Goal: Navigation & Orientation: Find specific page/section

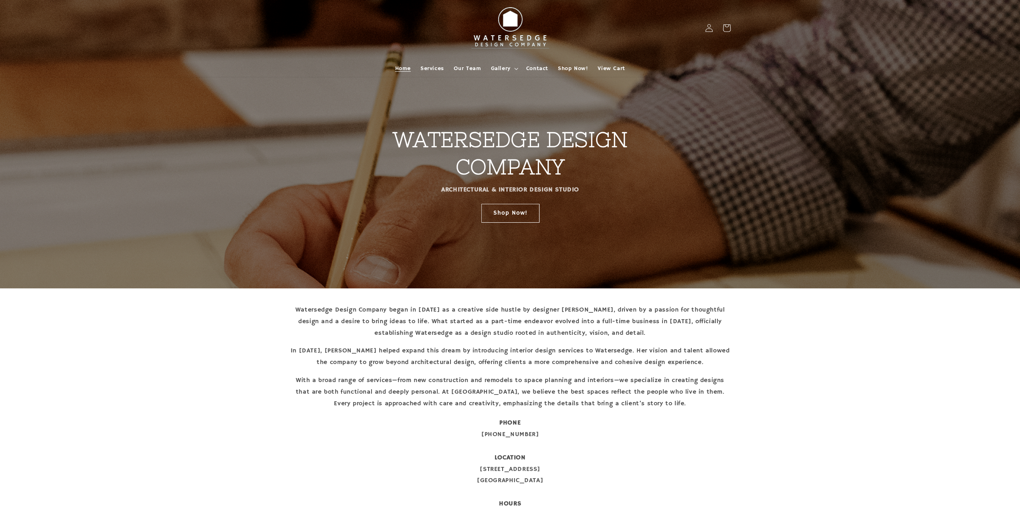
click at [506, 29] on img at bounding box center [510, 28] width 88 height 50
click at [492, 66] on span "Gallery" at bounding box center [500, 68] width 20 height 7
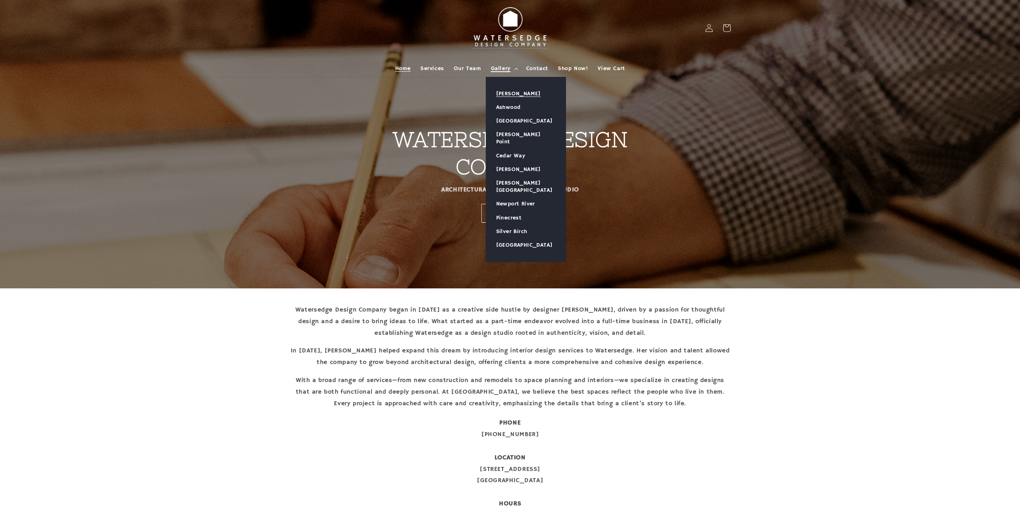
click at [511, 89] on link "[PERSON_NAME]" at bounding box center [525, 94] width 79 height 14
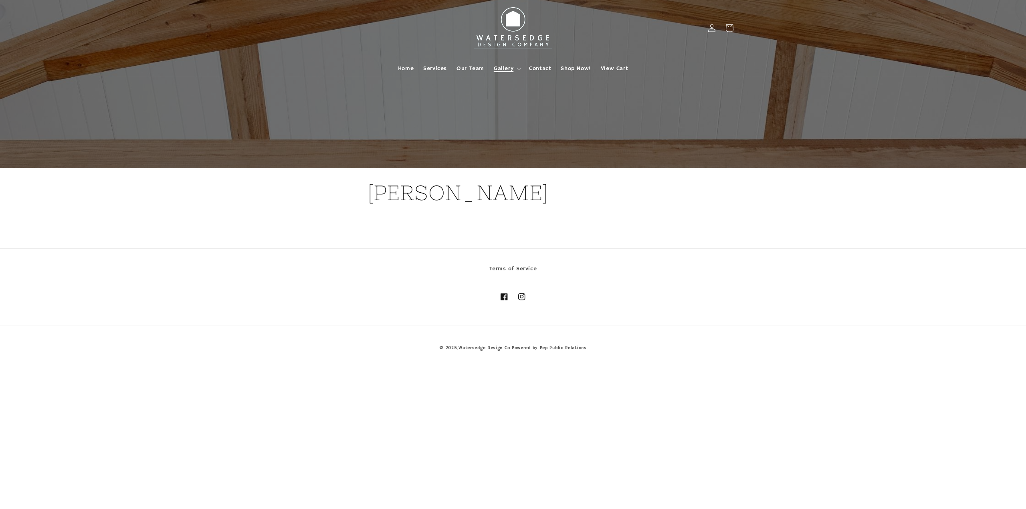
click at [518, 66] on summary "Gallery" at bounding box center [506, 68] width 35 height 17
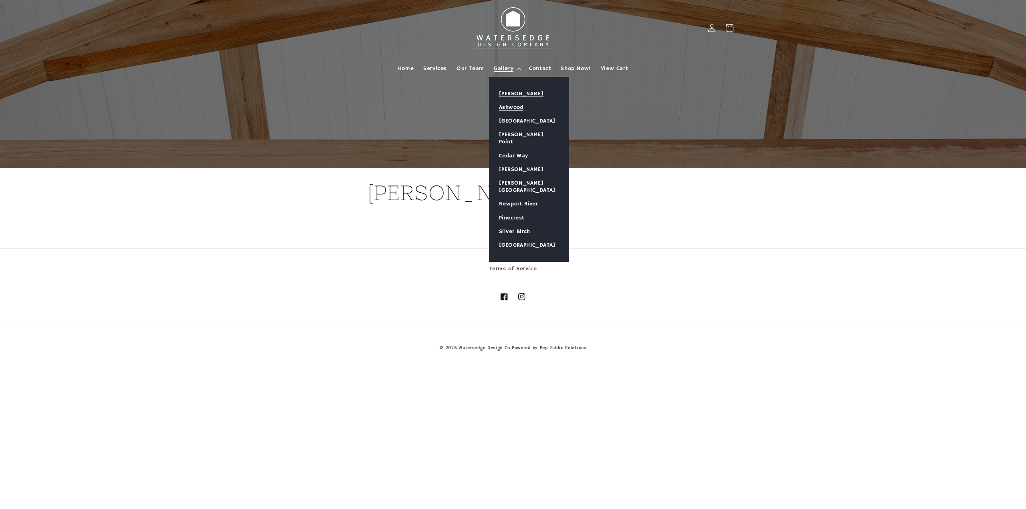
click at [516, 103] on link "Ashwood" at bounding box center [528, 108] width 79 height 14
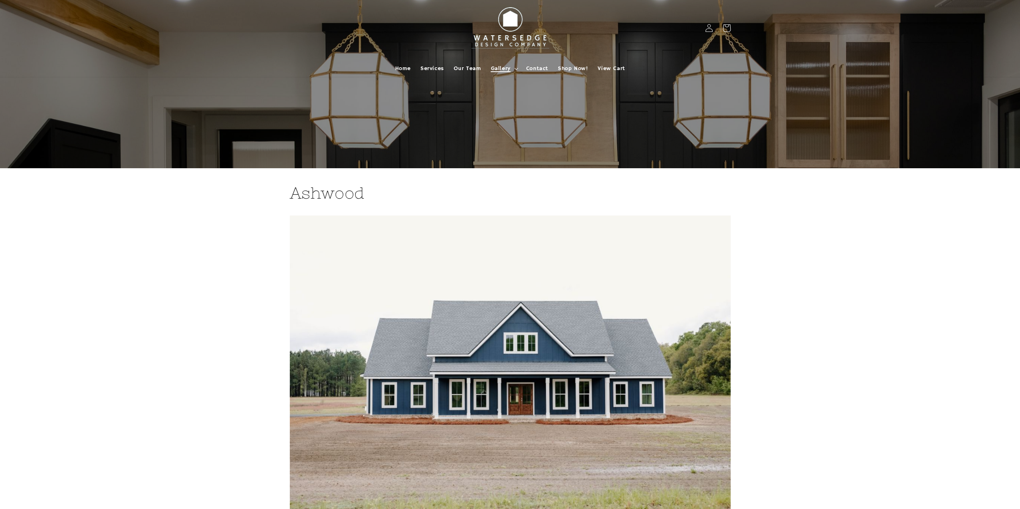
click at [515, 69] on icon at bounding box center [516, 69] width 4 height 2
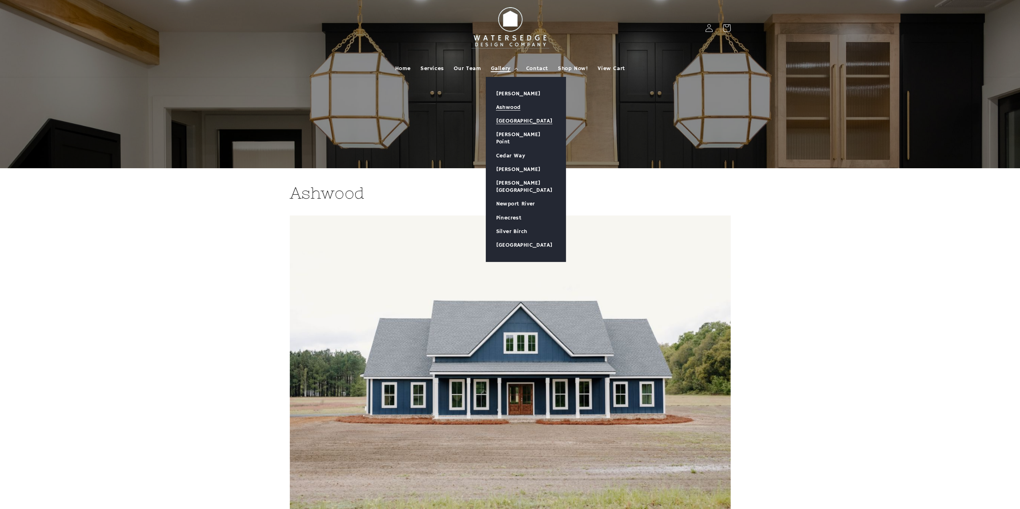
click at [523, 115] on link "[GEOGRAPHIC_DATA]" at bounding box center [525, 121] width 79 height 14
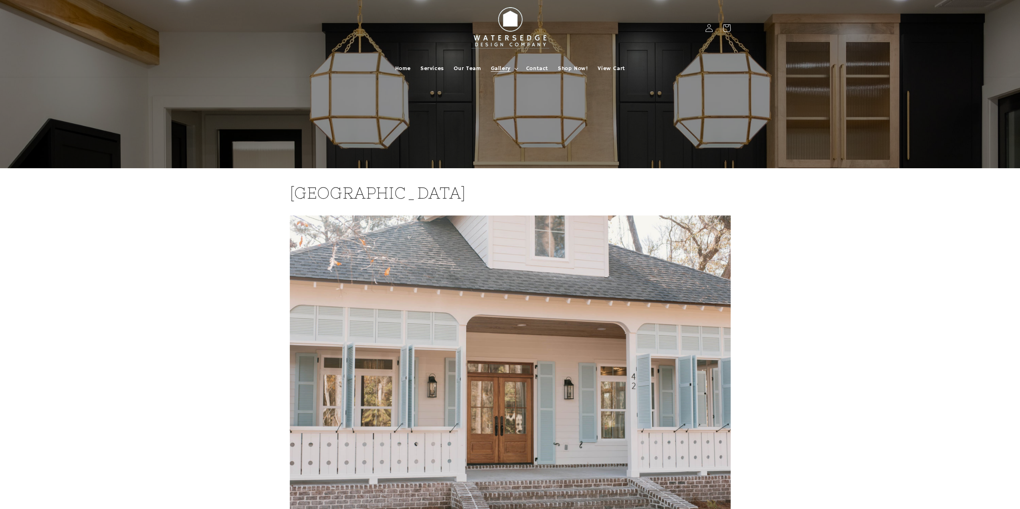
scroll to position [40, 0]
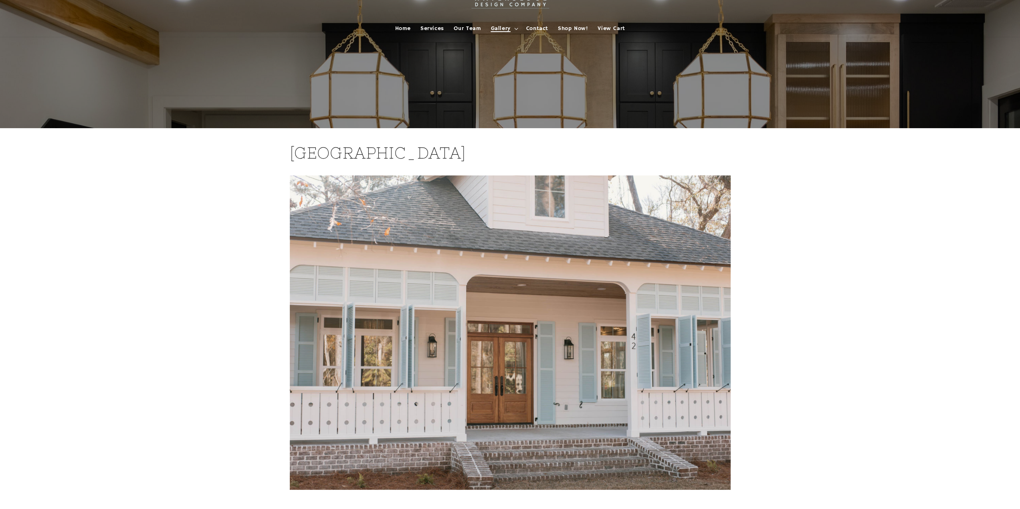
click at [514, 29] on icon at bounding box center [516, 29] width 4 height 2
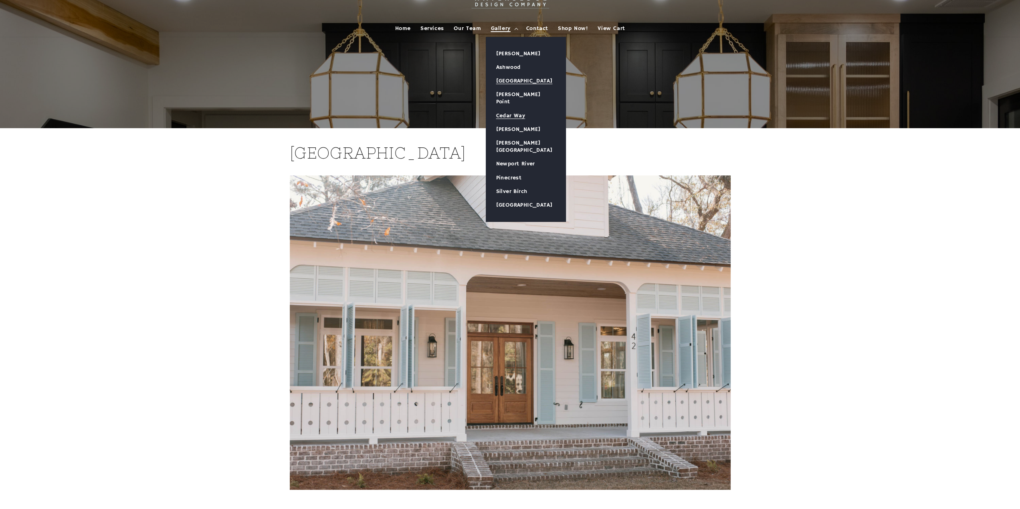
click at [515, 109] on link "Cedar Way" at bounding box center [525, 116] width 79 height 14
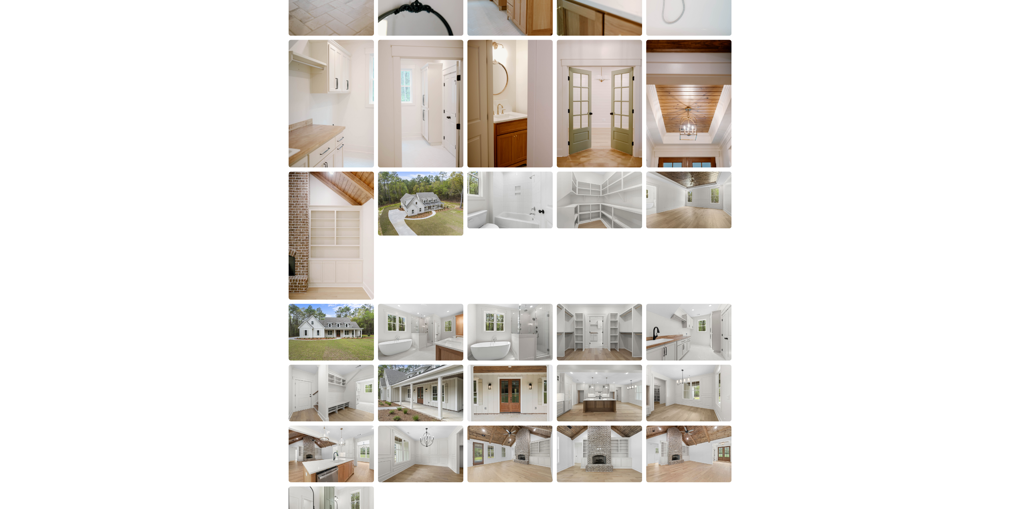
scroll to position [1001, 0]
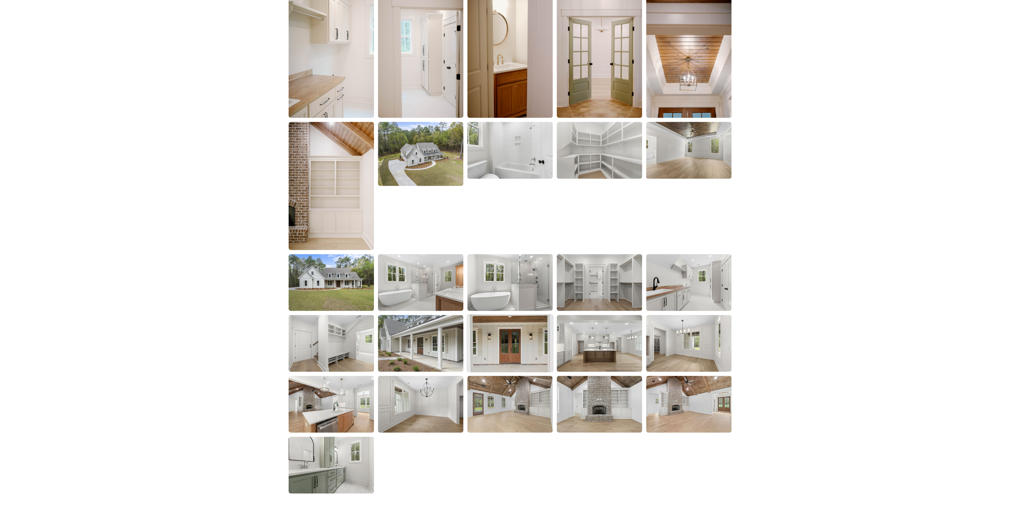
click at [515, 339] on img at bounding box center [509, 343] width 87 height 58
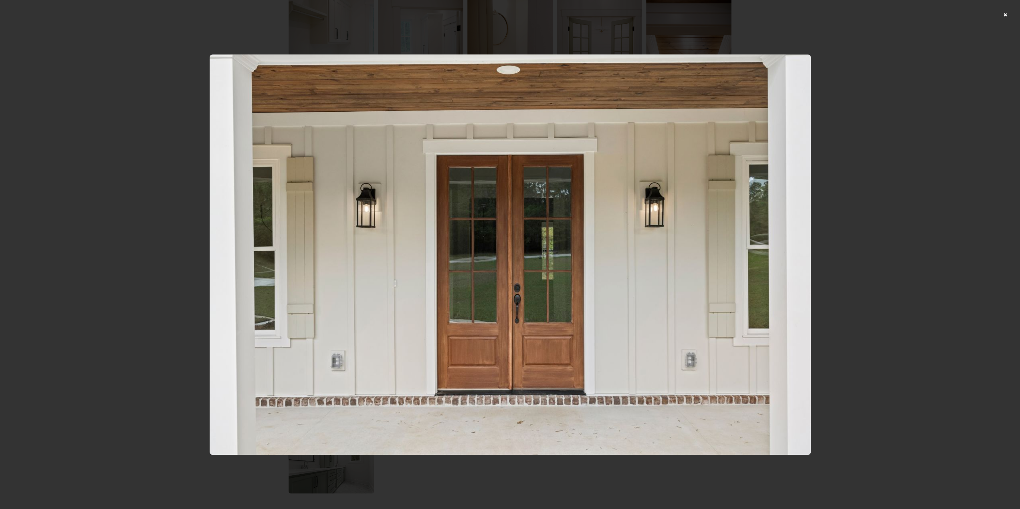
click at [882, 228] on div at bounding box center [510, 254] width 1020 height 509
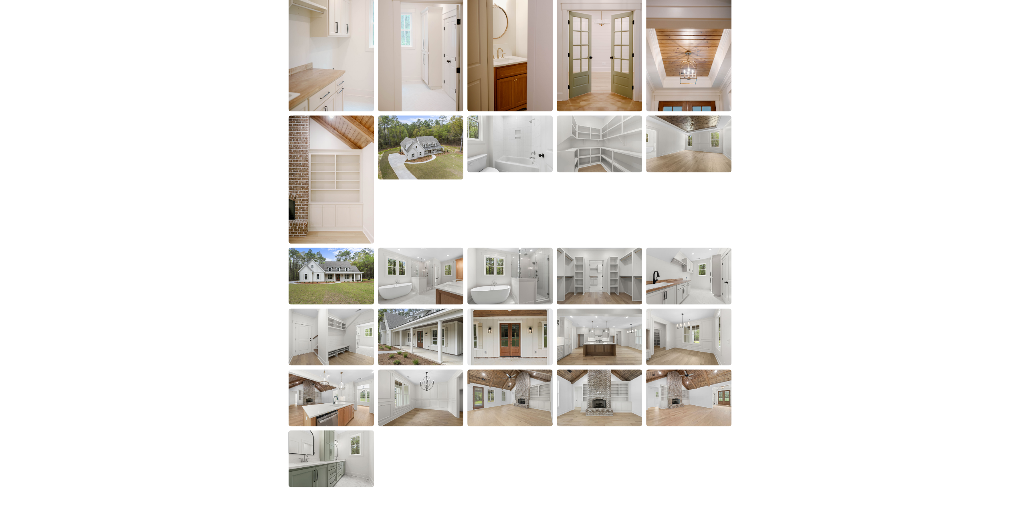
scroll to position [1147, 0]
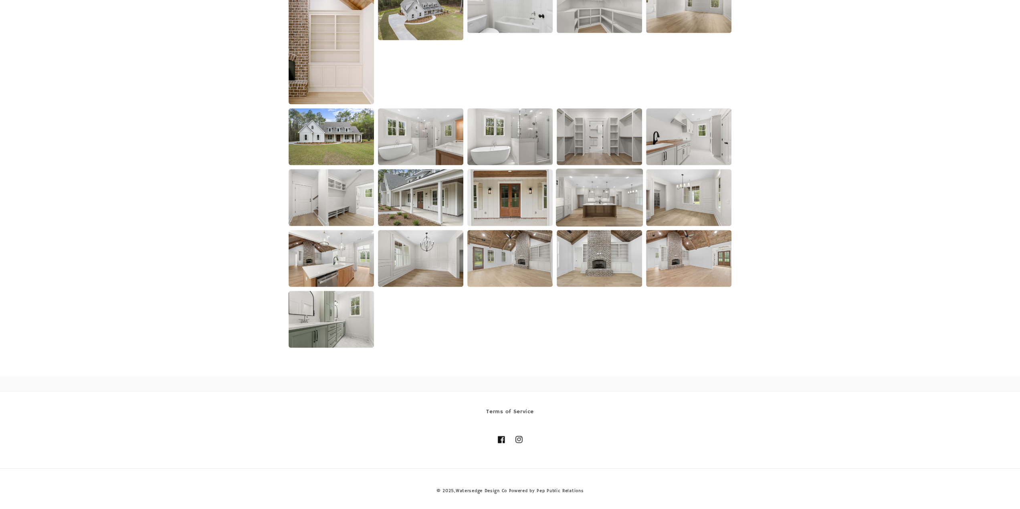
click at [604, 200] on img at bounding box center [599, 197] width 87 height 58
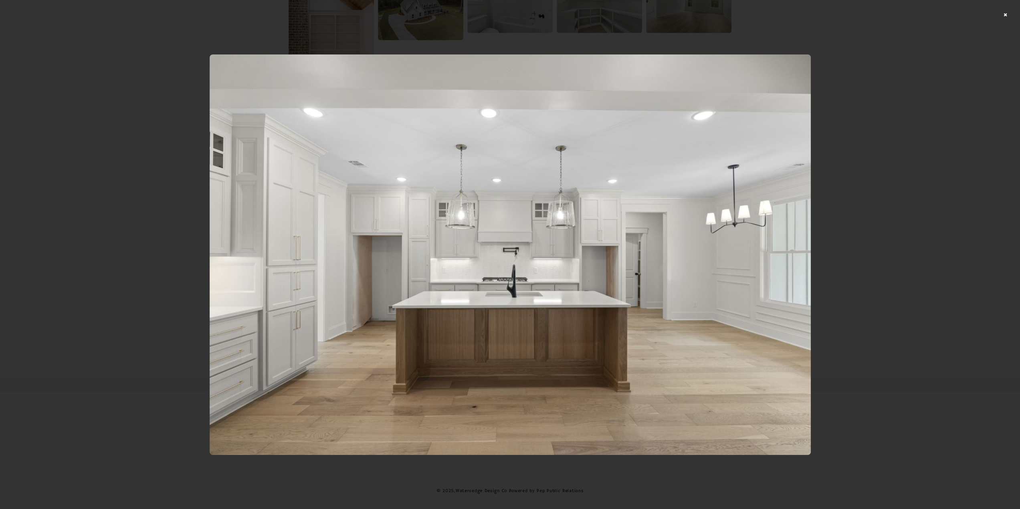
click at [856, 178] on div at bounding box center [510, 254] width 1020 height 509
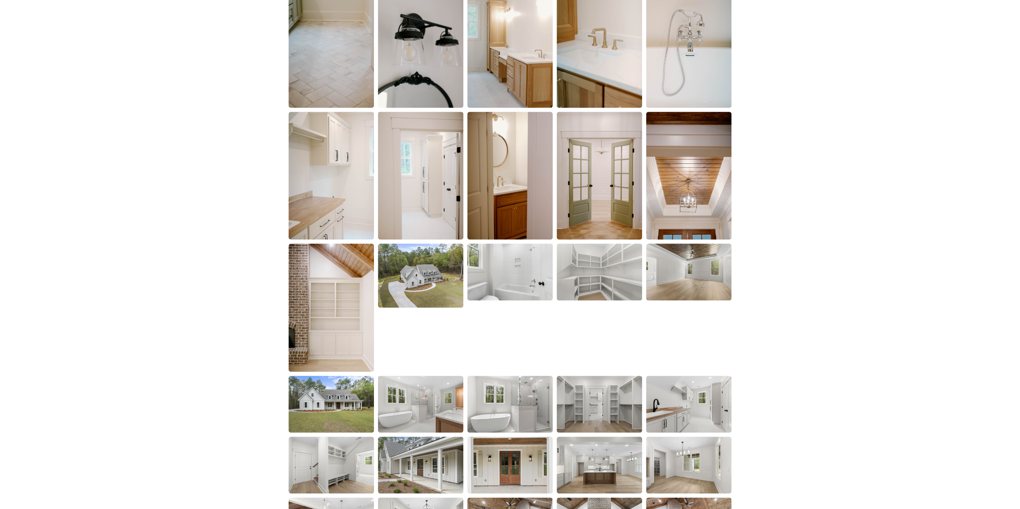
scroll to position [0, 0]
